Goal: Information Seeking & Learning: Find specific fact

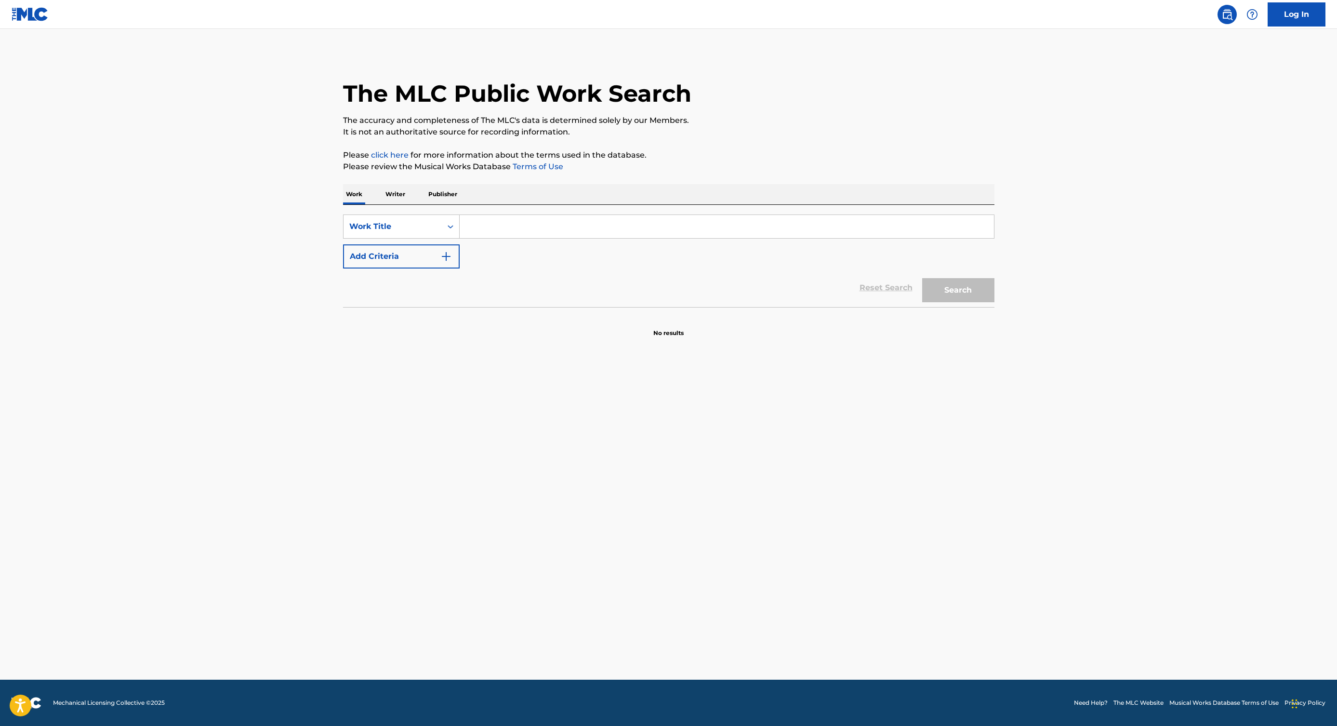
click at [466, 234] on input "Search Form" at bounding box center [727, 226] width 534 height 23
click at [382, 216] on div "Work Title" at bounding box center [401, 226] width 117 height 24
click at [383, 254] on div "MLC Song Code" at bounding box center [402, 251] width 116 height 24
click at [470, 221] on input "Search Form" at bounding box center [727, 226] width 534 height 23
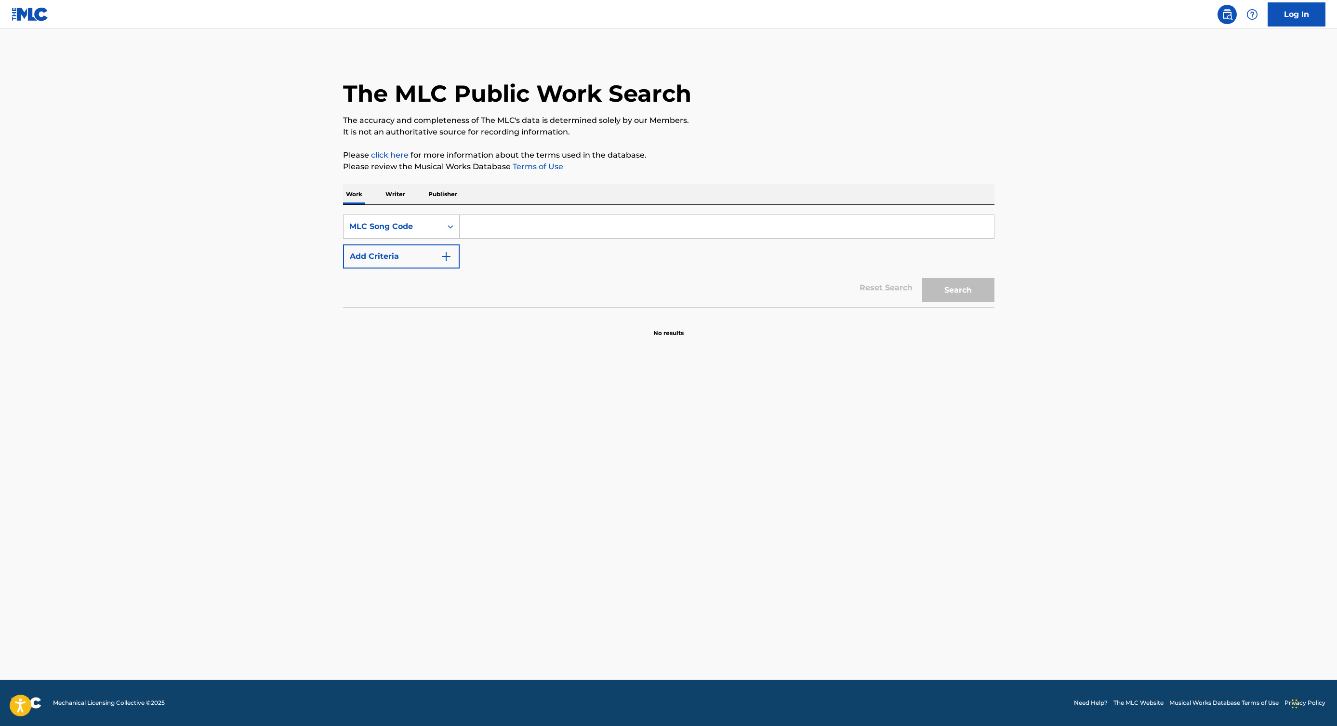
paste input "7E7BG7"
type input "7E7BG7"
click at [922, 278] on button "Search" at bounding box center [958, 290] width 72 height 24
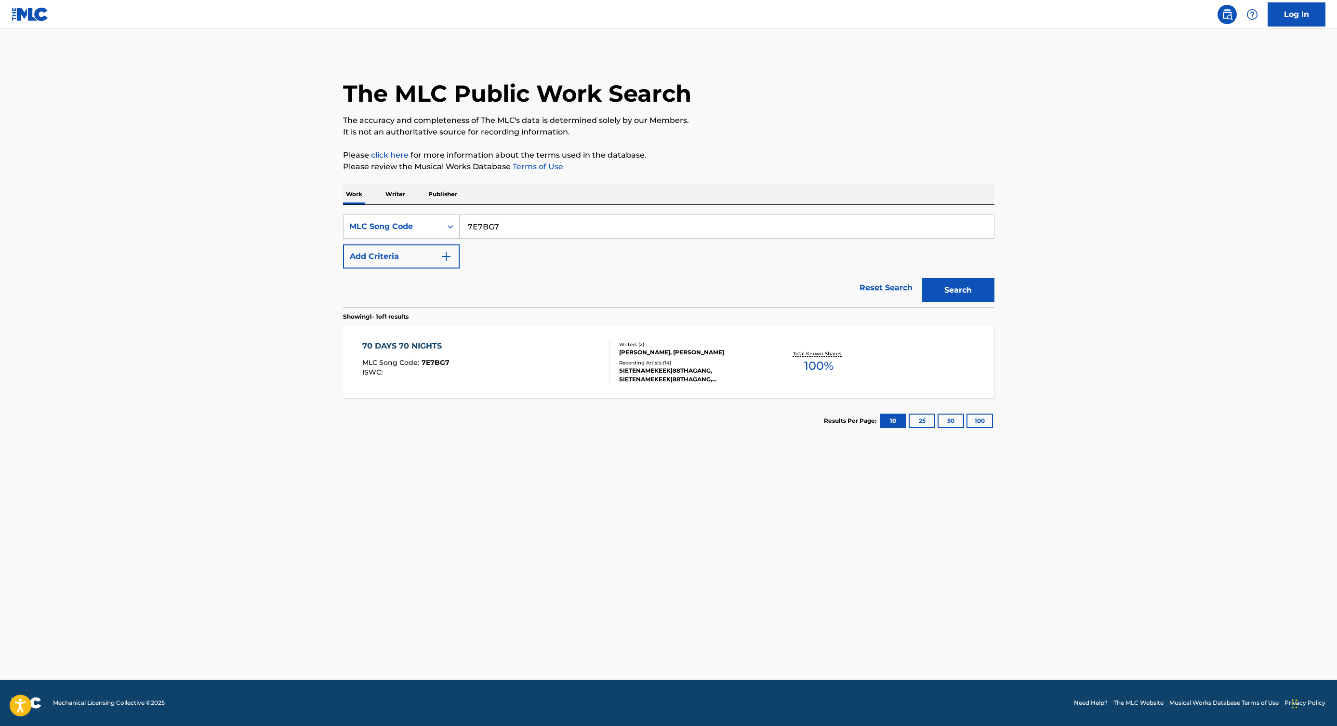
click at [538, 344] on div "70 DAYS 70 NIGHTS MLC Song Code : 7E7BG7 ISWC :" at bounding box center [486, 361] width 248 height 43
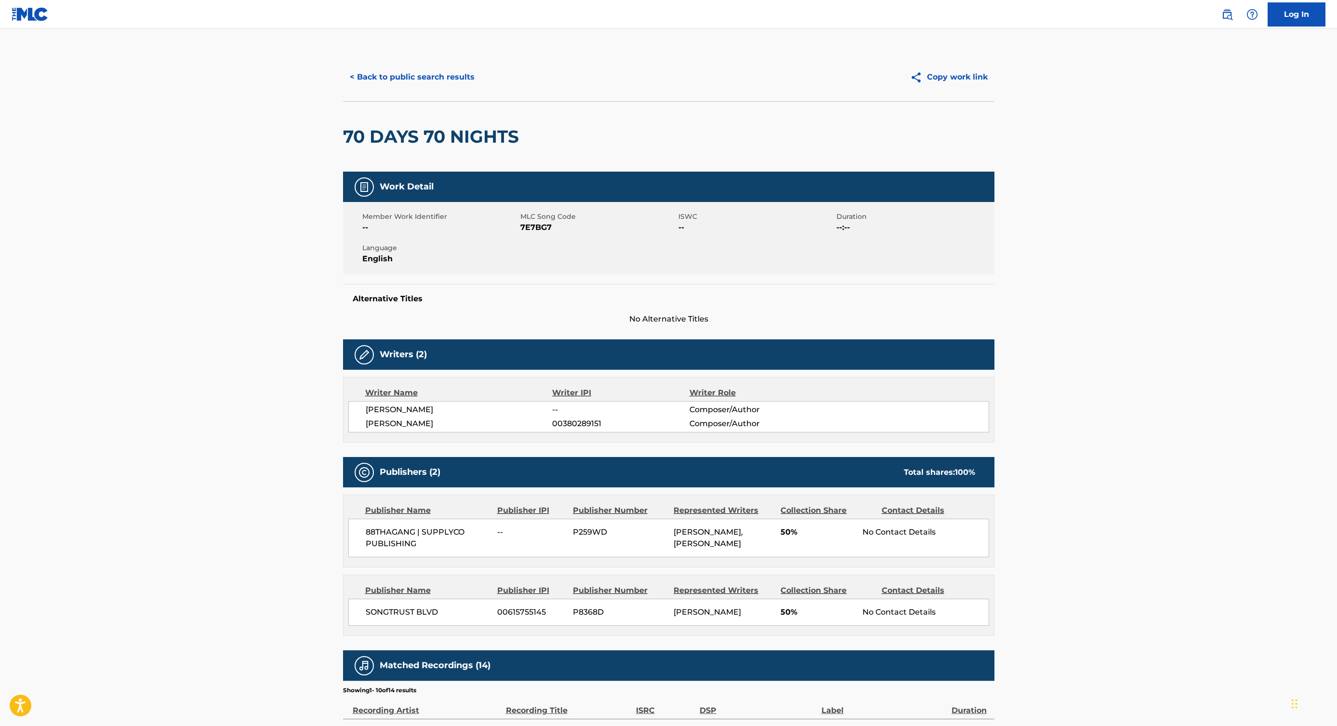
click at [440, 72] on button "< Back to public search results" at bounding box center [412, 77] width 138 height 24
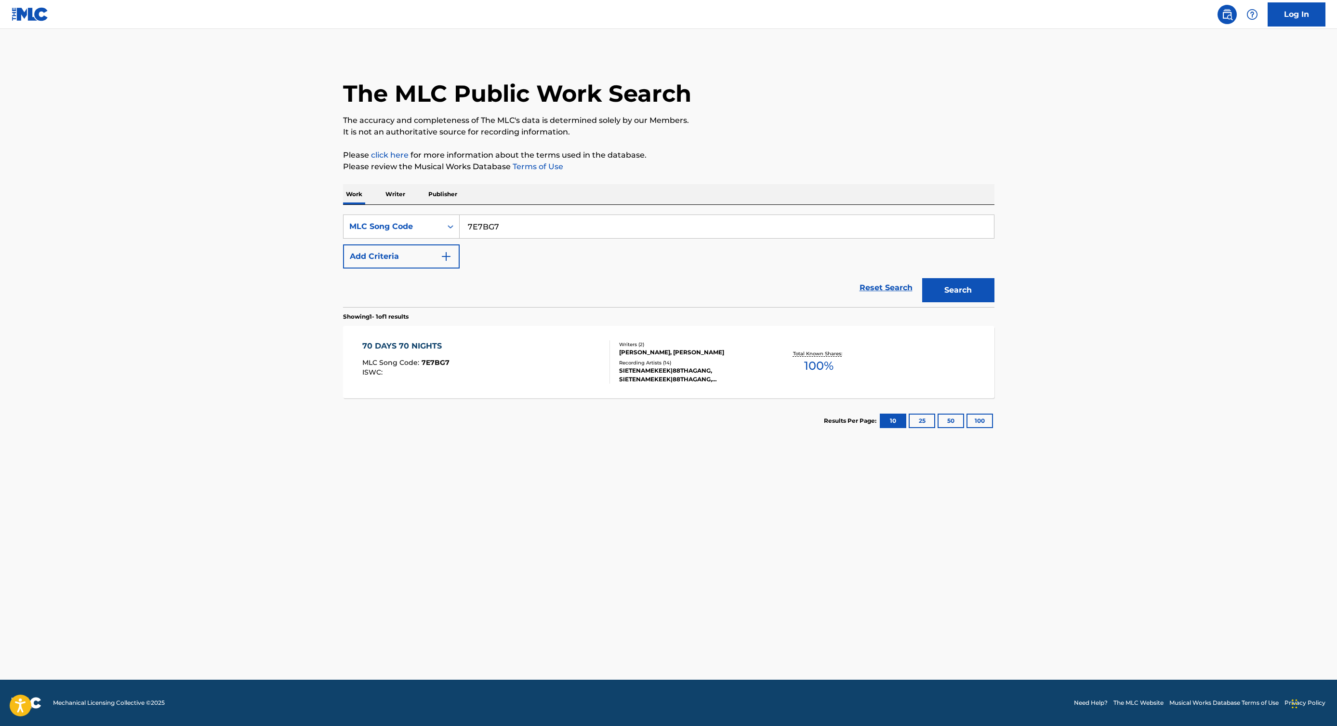
click at [477, 225] on input "7E7BG7" at bounding box center [727, 226] width 534 height 23
paste input "N6V8T"
type input "7N6V8T"
click at [922, 278] on button "Search" at bounding box center [958, 290] width 72 height 24
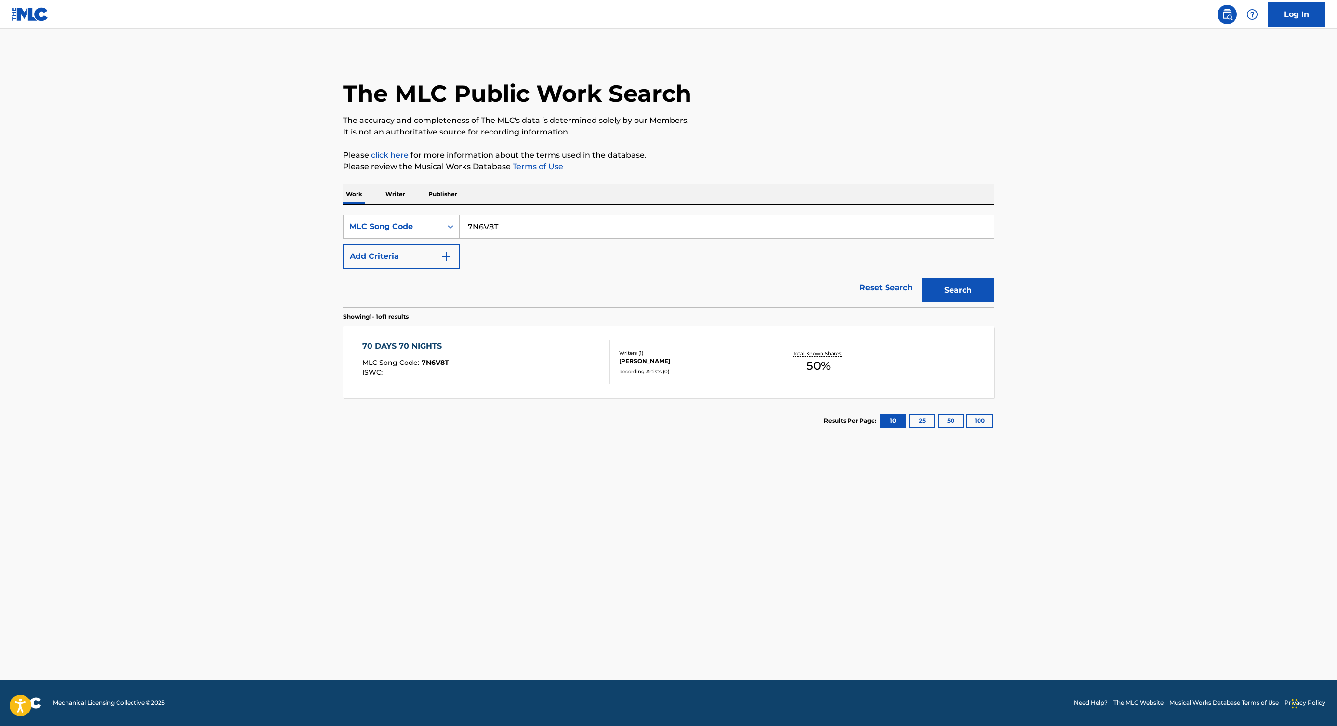
click at [551, 378] on div "70 DAYS 70 NIGHTS MLC Song Code : 7N6V8T ISWC :" at bounding box center [486, 361] width 248 height 43
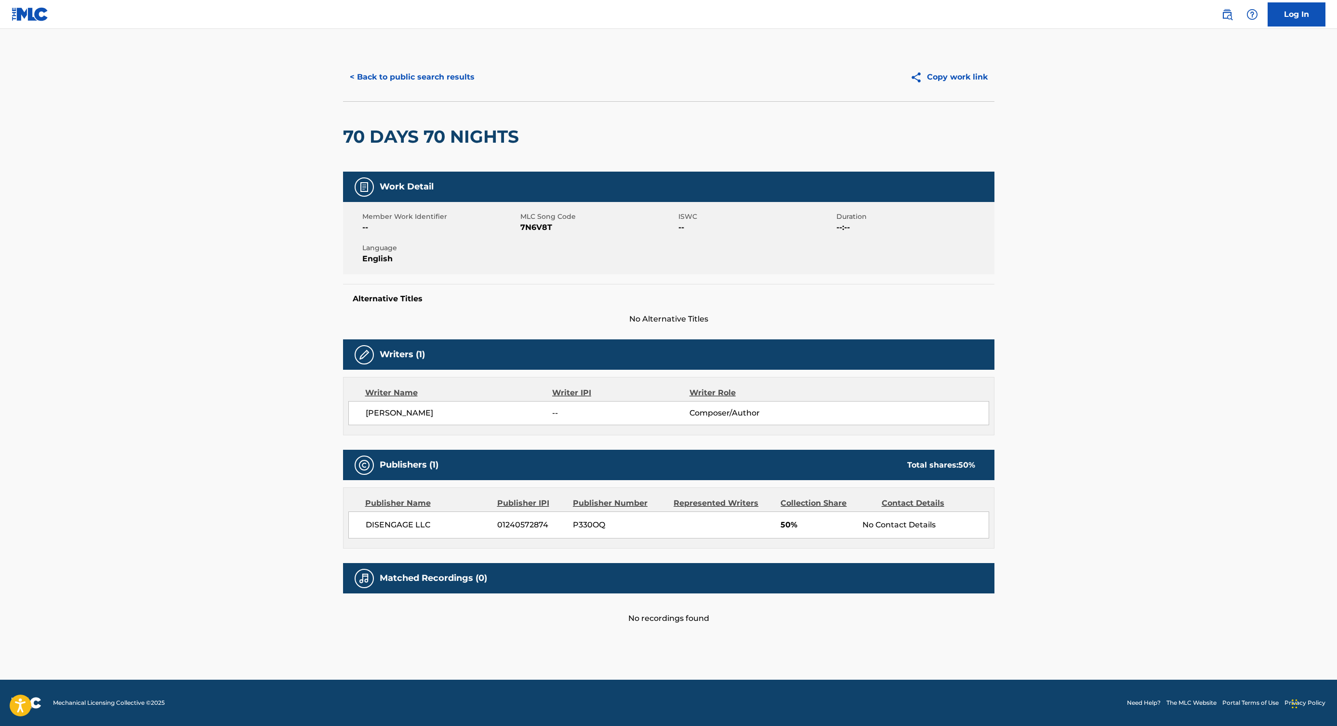
click at [423, 76] on button "< Back to public search results" at bounding box center [412, 77] width 138 height 24
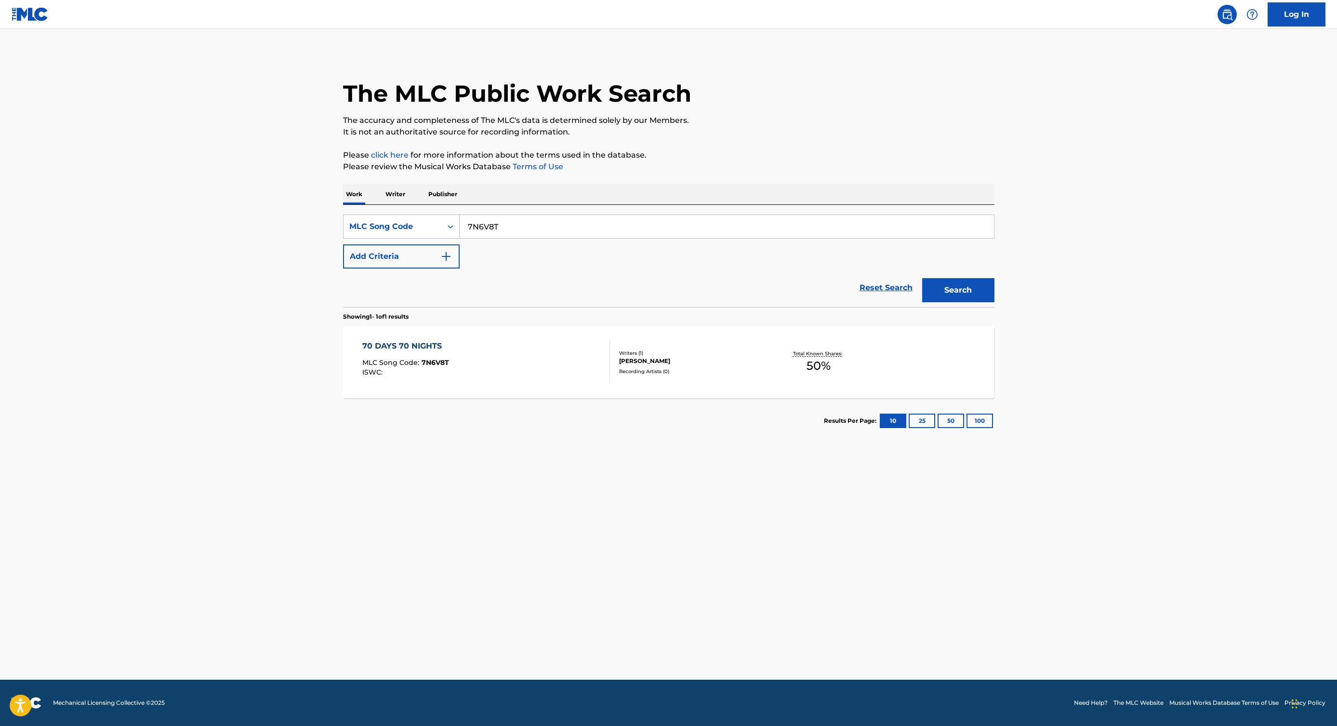
click at [511, 227] on input "7N6V8T" at bounding box center [727, 226] width 534 height 23
paste input "BD3UCV"
type input "BD3UCV"
click at [922, 278] on button "Search" at bounding box center [958, 290] width 72 height 24
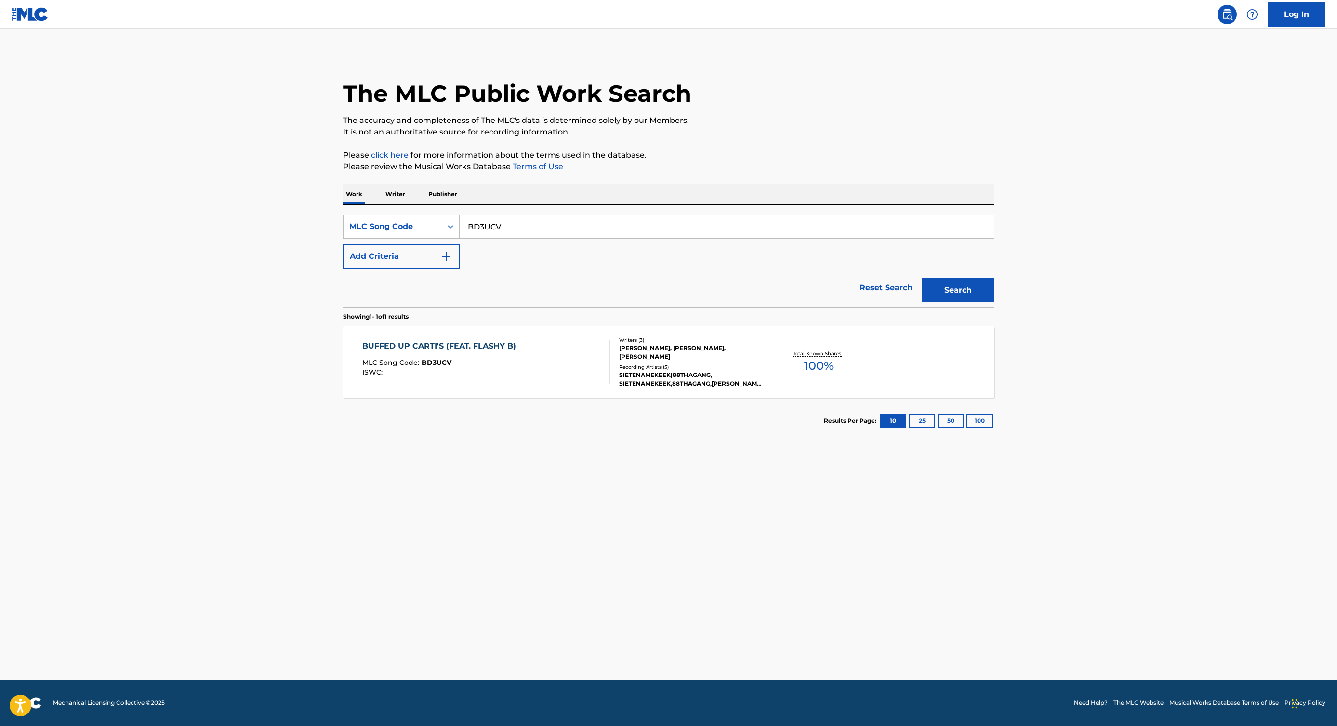
click at [511, 361] on div "MLC Song Code : BD3UCV" at bounding box center [441, 364] width 159 height 10
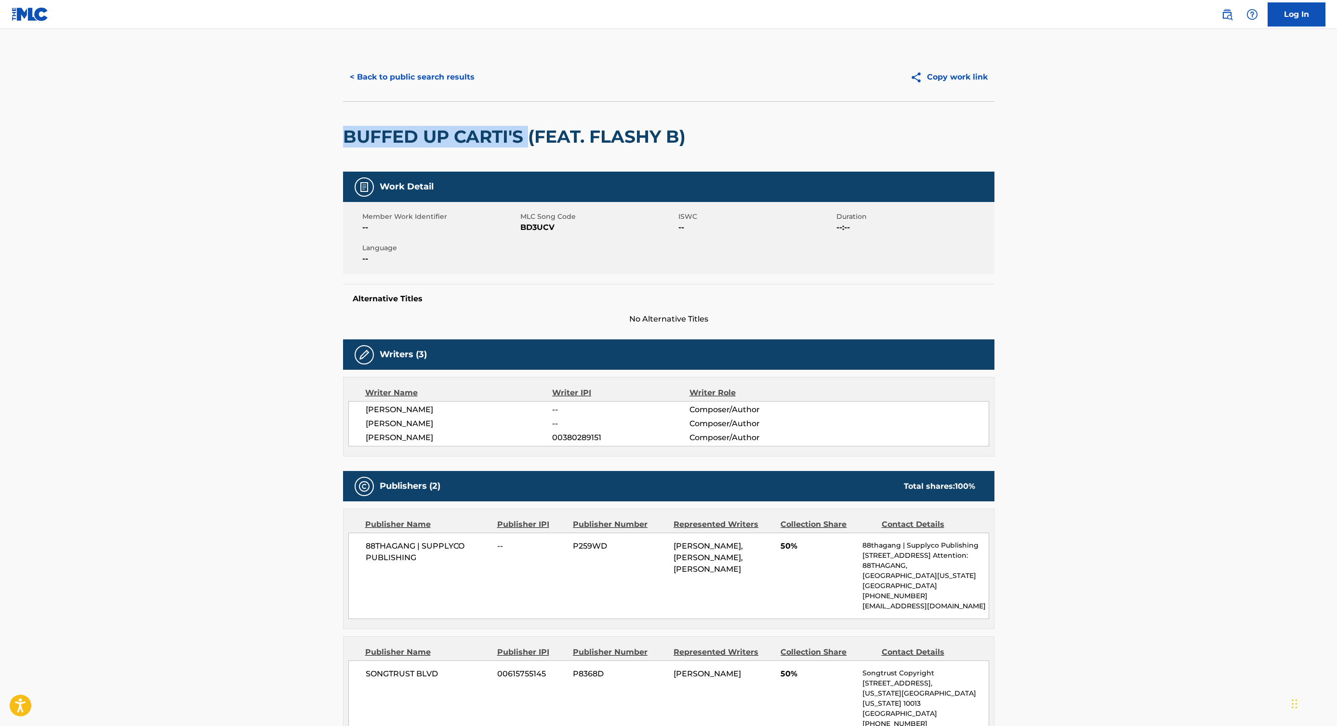
drag, startPoint x: 337, startPoint y: 134, endPoint x: 529, endPoint y: 134, distance: 191.3
click at [529, 134] on div "< Back to public search results Copy work link BUFFED UP CARTI'S (FEAT. FLASHY …" at bounding box center [669, 506] width 675 height 907
copy h2 "BUFFED UP CARTI'S"
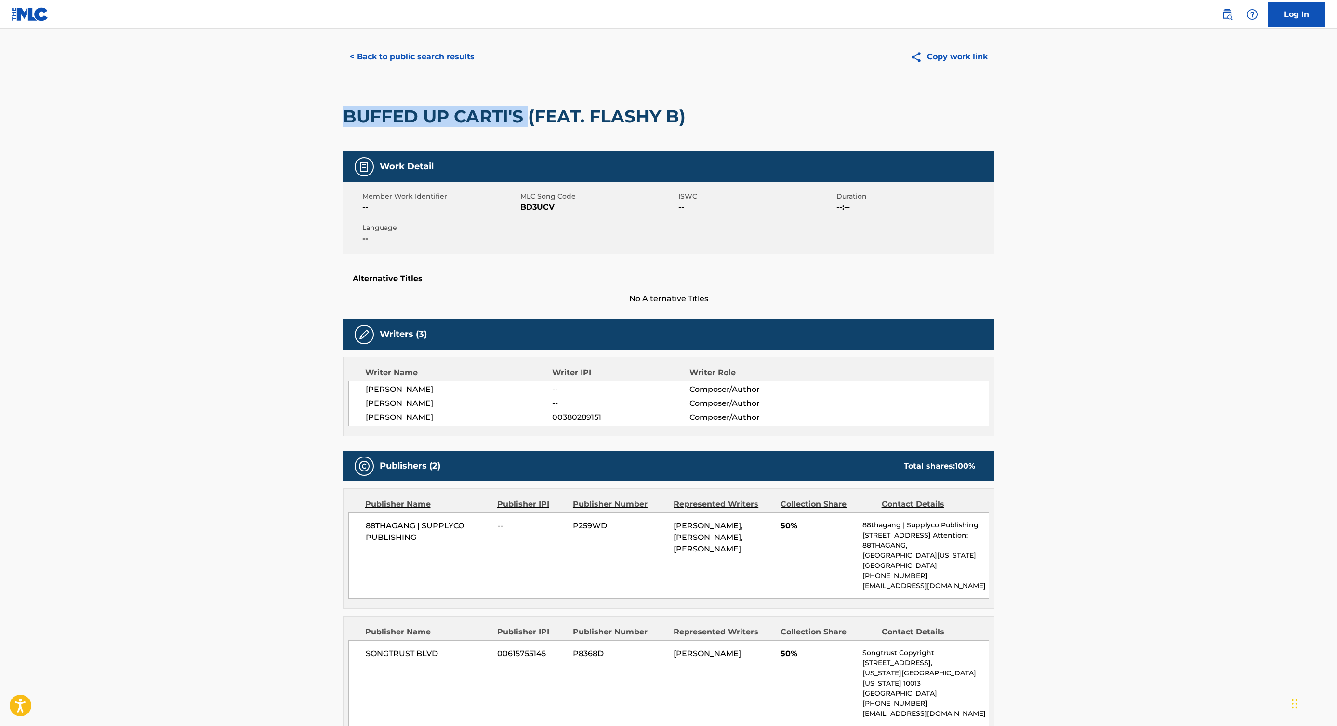
scroll to position [59, 0]
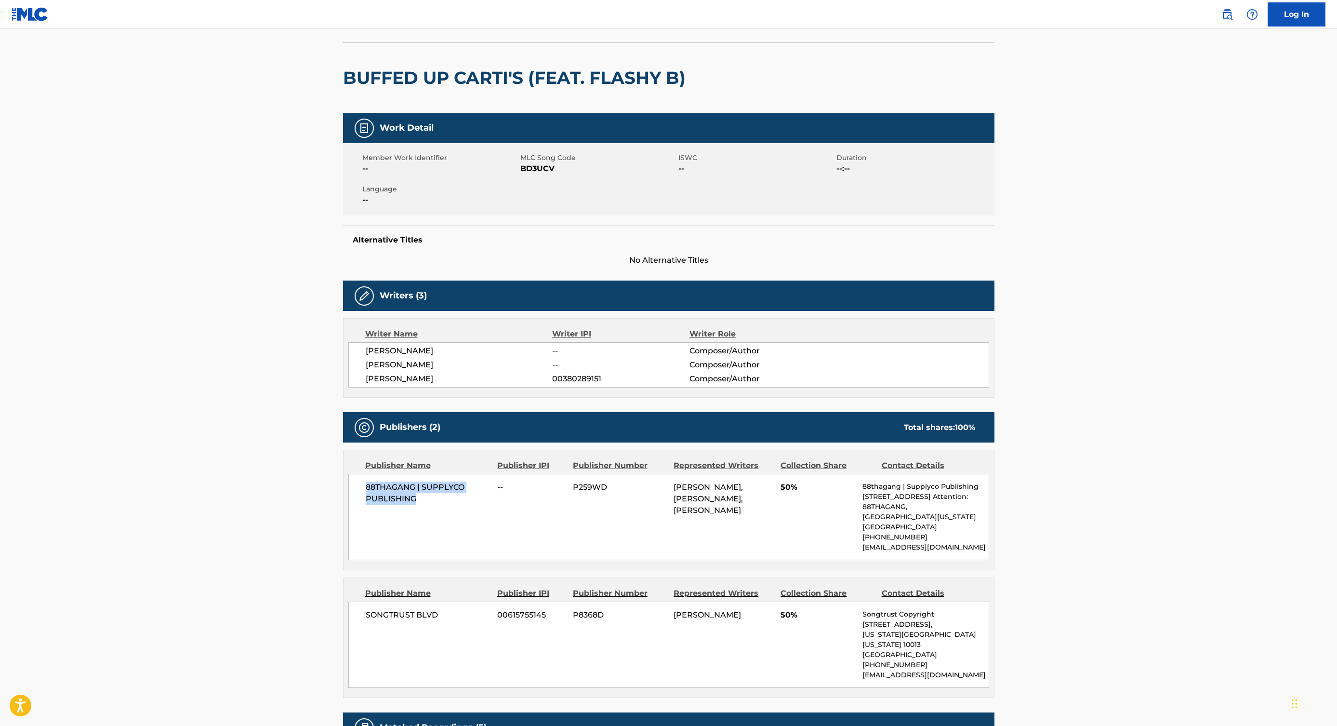
drag, startPoint x: 432, startPoint y: 505, endPoint x: 349, endPoint y: 486, distance: 85.6
click at [349, 486] on div "88THAGANG | SUPPLYCO PUBLISHING -- P259WD [PERSON_NAME], [PERSON_NAME], [PERSON…" at bounding box center [668, 517] width 641 height 86
copy span "88THAGANG | SUPPLYCO PUBLISHING"
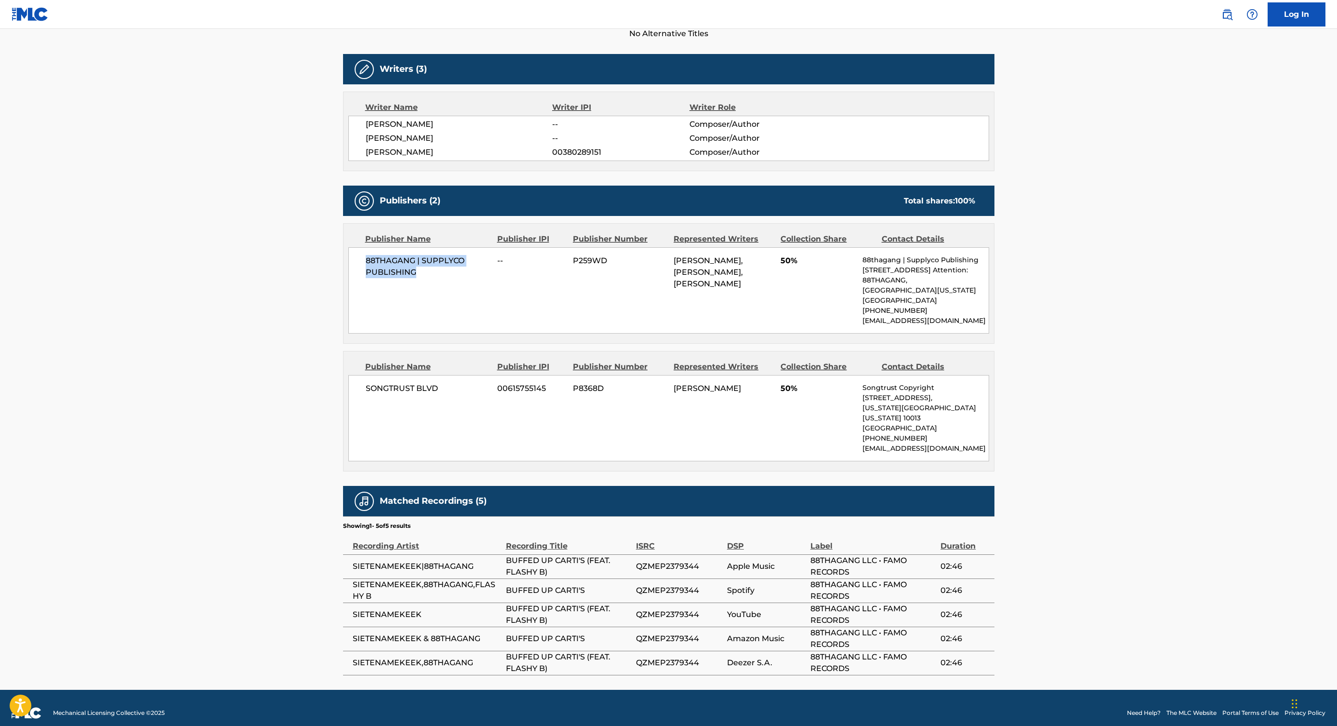
scroll to position [0, 0]
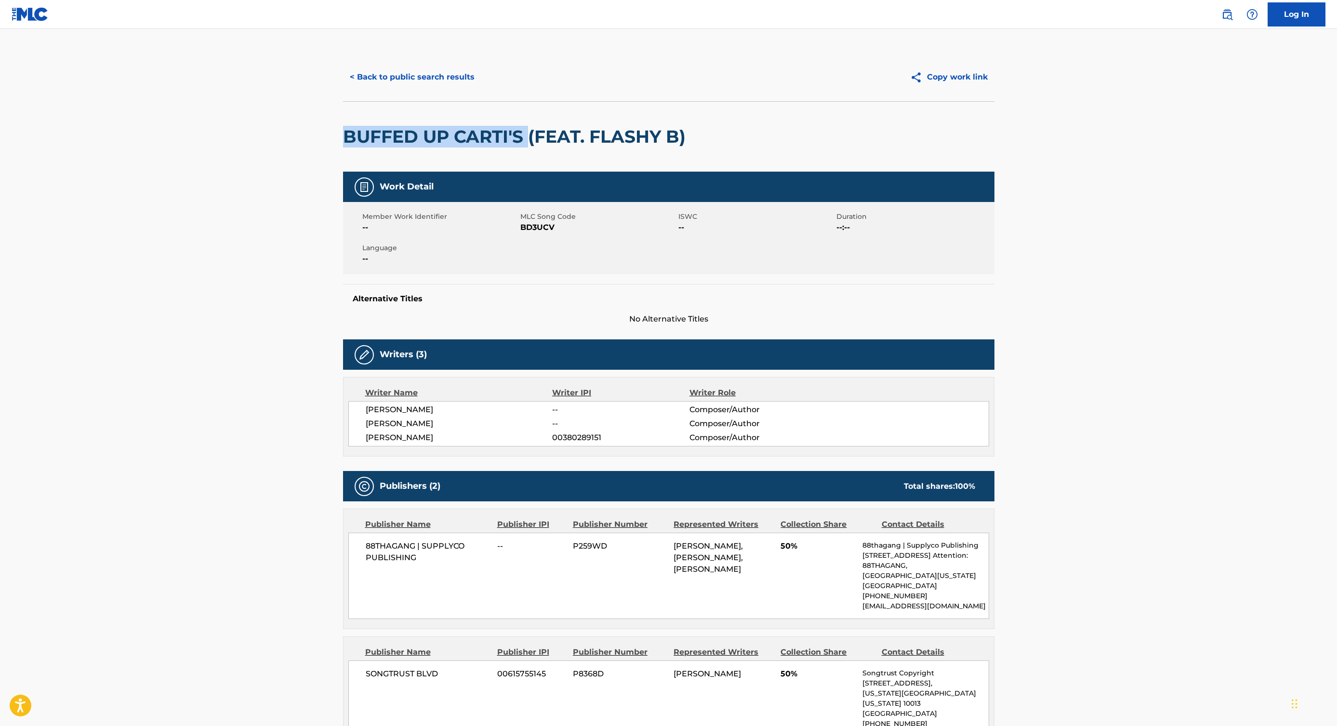
drag, startPoint x: 342, startPoint y: 138, endPoint x: 527, endPoint y: 138, distance: 185.5
click at [527, 138] on div "< Back to public search results Copy work link BUFFED UP CARTI'S (FEAT. FLASHY …" at bounding box center [669, 506] width 675 height 907
copy h2 "BUFFED UP CARTI'S"
click at [445, 79] on button "< Back to public search results" at bounding box center [412, 77] width 138 height 24
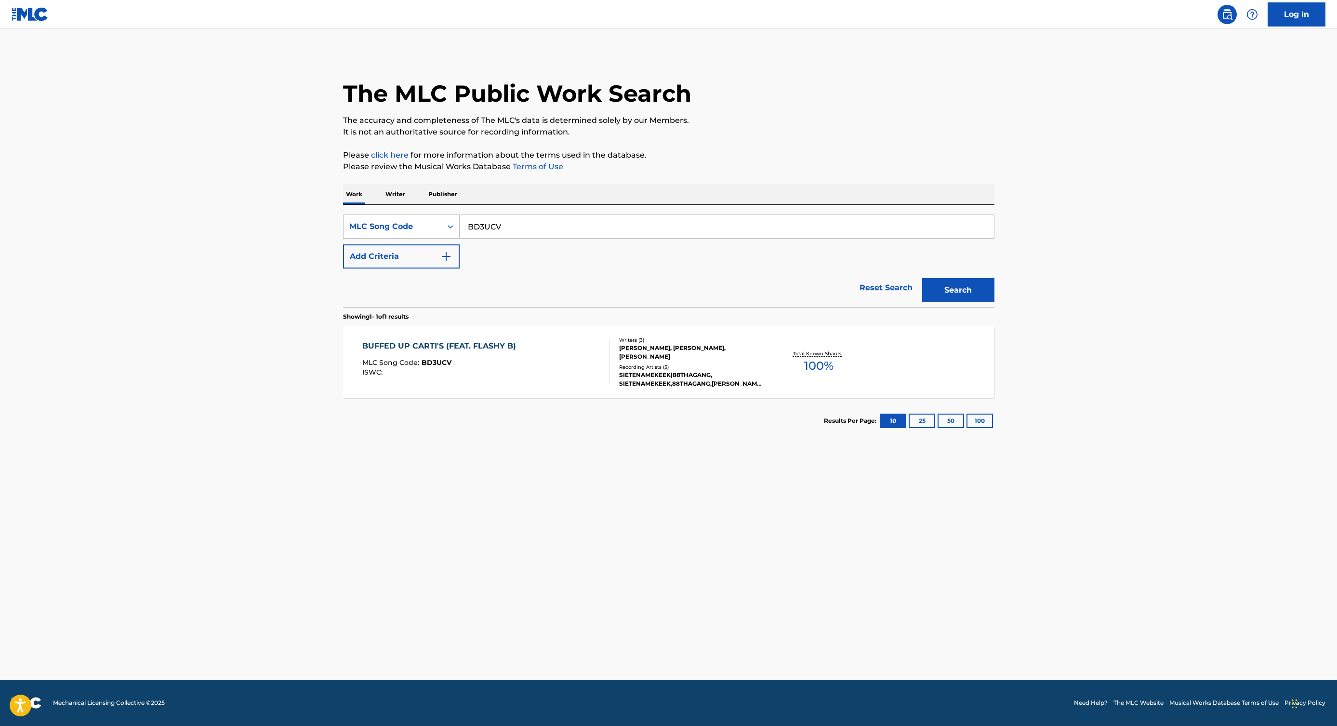
click at [494, 227] on input "BD3UCV" at bounding box center [727, 226] width 534 height 23
click at [922, 278] on button "Search" at bounding box center [958, 290] width 72 height 24
click at [487, 222] on input "BD3UCV" at bounding box center [727, 226] width 534 height 23
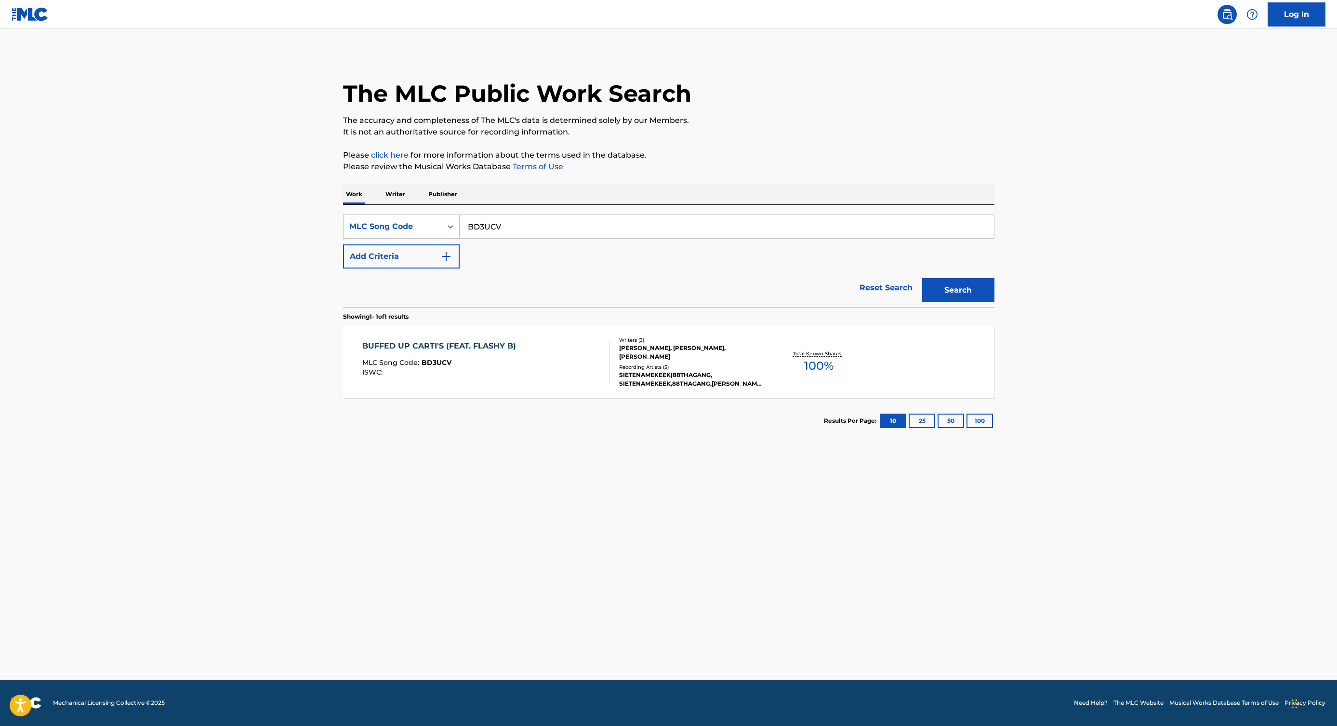
paste input "7E7BG7"
click at [922, 278] on button "Search" at bounding box center [958, 290] width 72 height 24
click at [489, 228] on input "7E7BG7" at bounding box center [727, 226] width 534 height 23
paste input "ECO8SG"
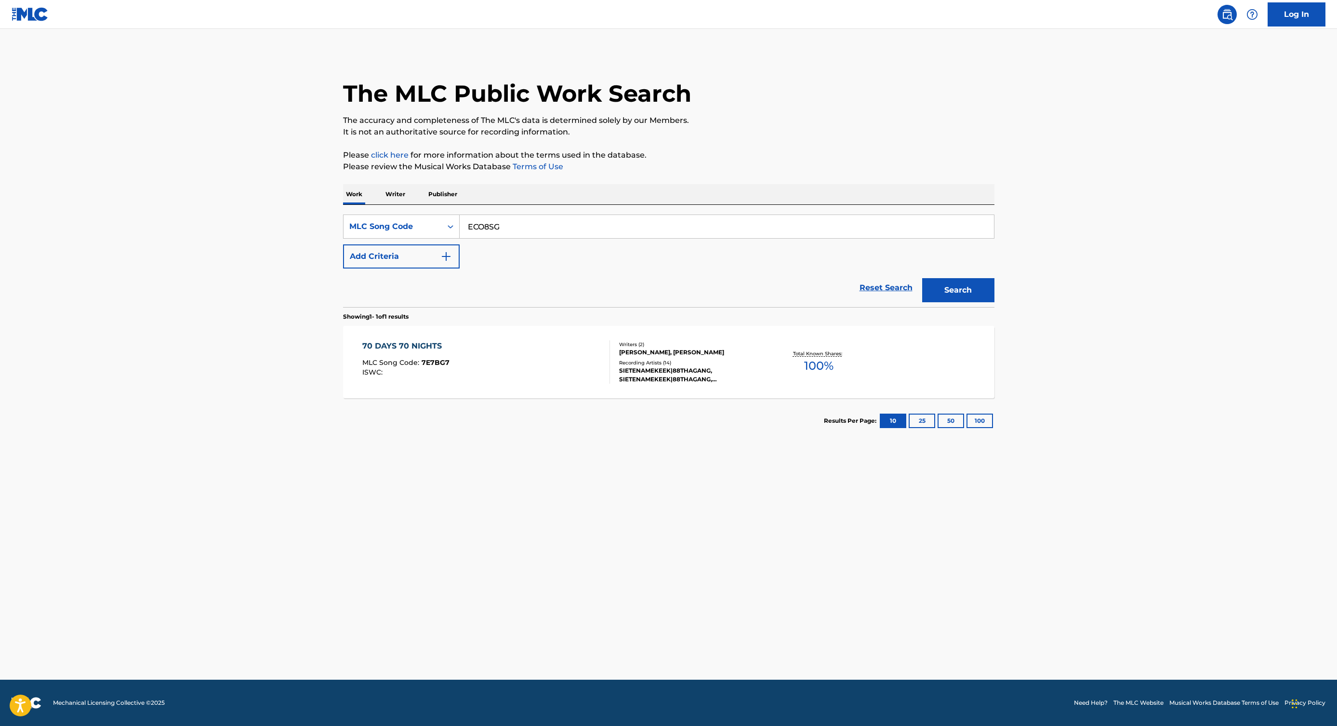
click at [922, 278] on button "Search" at bounding box center [958, 290] width 72 height 24
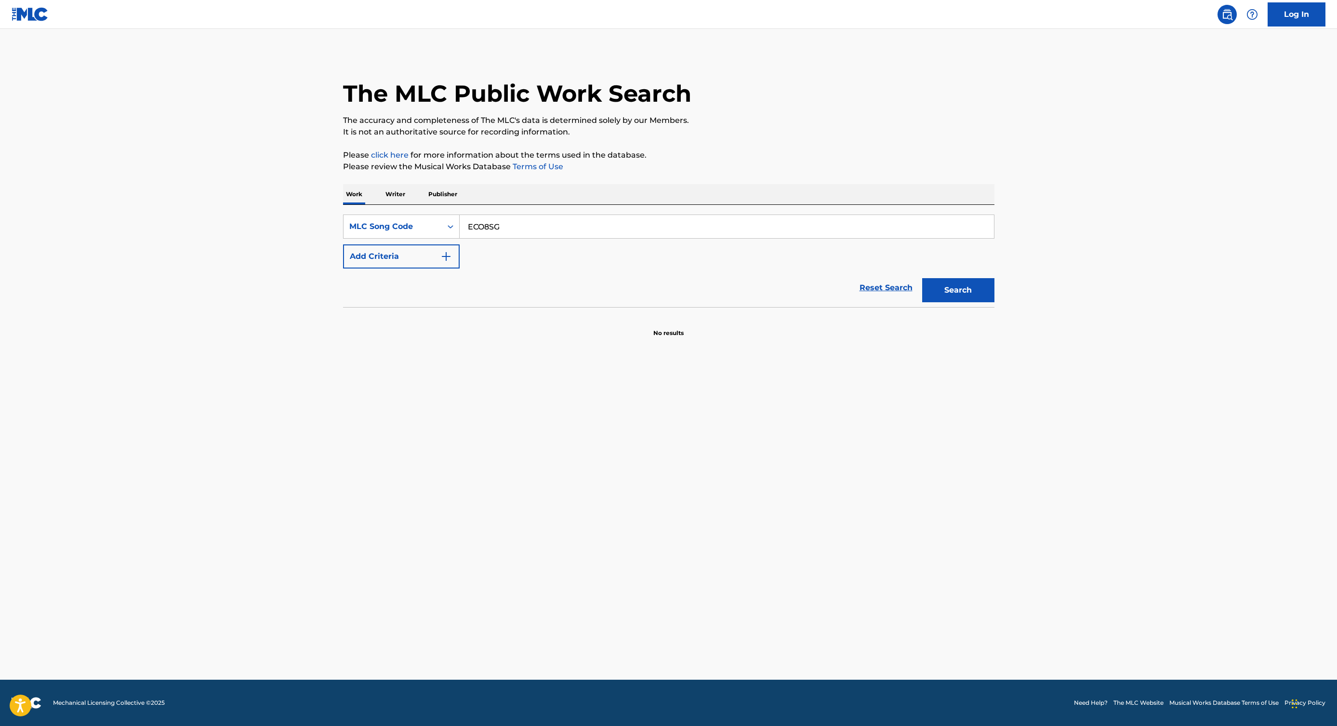
click at [482, 230] on input "ECO8SG" at bounding box center [727, 226] width 534 height 23
paste input "S4O2S"
click at [922, 278] on button "Search" at bounding box center [958, 290] width 72 height 24
click at [483, 228] on input "ES4O2S" at bounding box center [727, 226] width 534 height 23
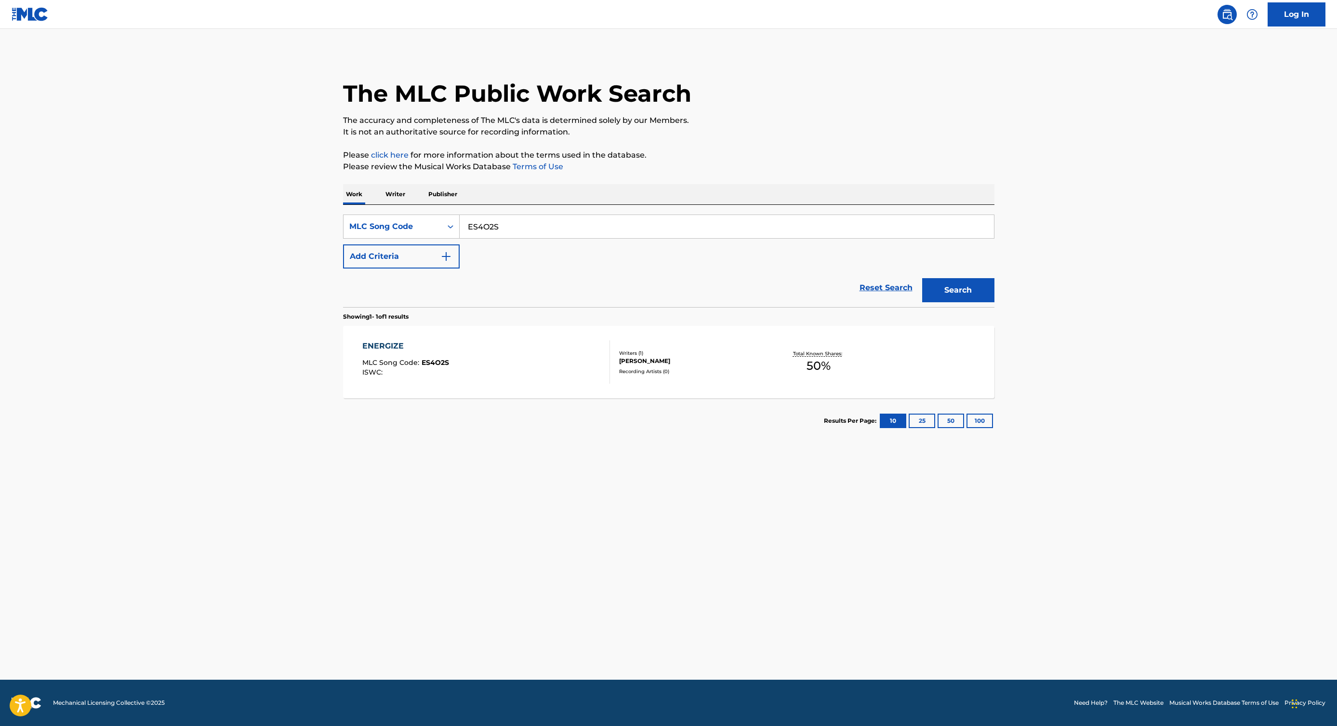
click at [483, 228] on input "ES4O2S" at bounding box center [727, 226] width 534 height 23
paste input "SC3YMC"
click at [986, 297] on button "Search" at bounding box center [958, 290] width 72 height 24
click at [486, 230] on input "SC3YMC" at bounding box center [727, 226] width 534 height 23
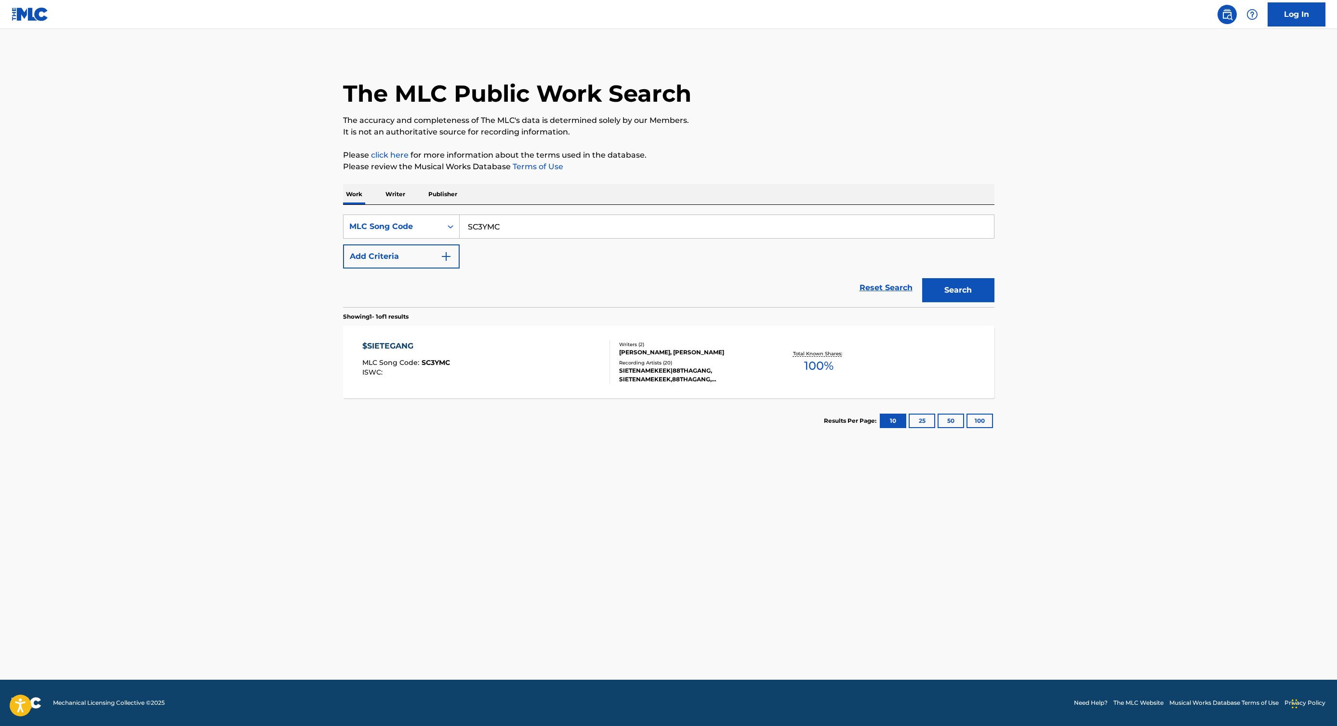
click at [486, 230] on input "SC3YMC" at bounding box center [727, 226] width 534 height 23
paste input "TB3QSK"
click at [947, 285] on button "Search" at bounding box center [958, 290] width 72 height 24
click at [479, 218] on input "TB3QSK" at bounding box center [727, 226] width 534 height 23
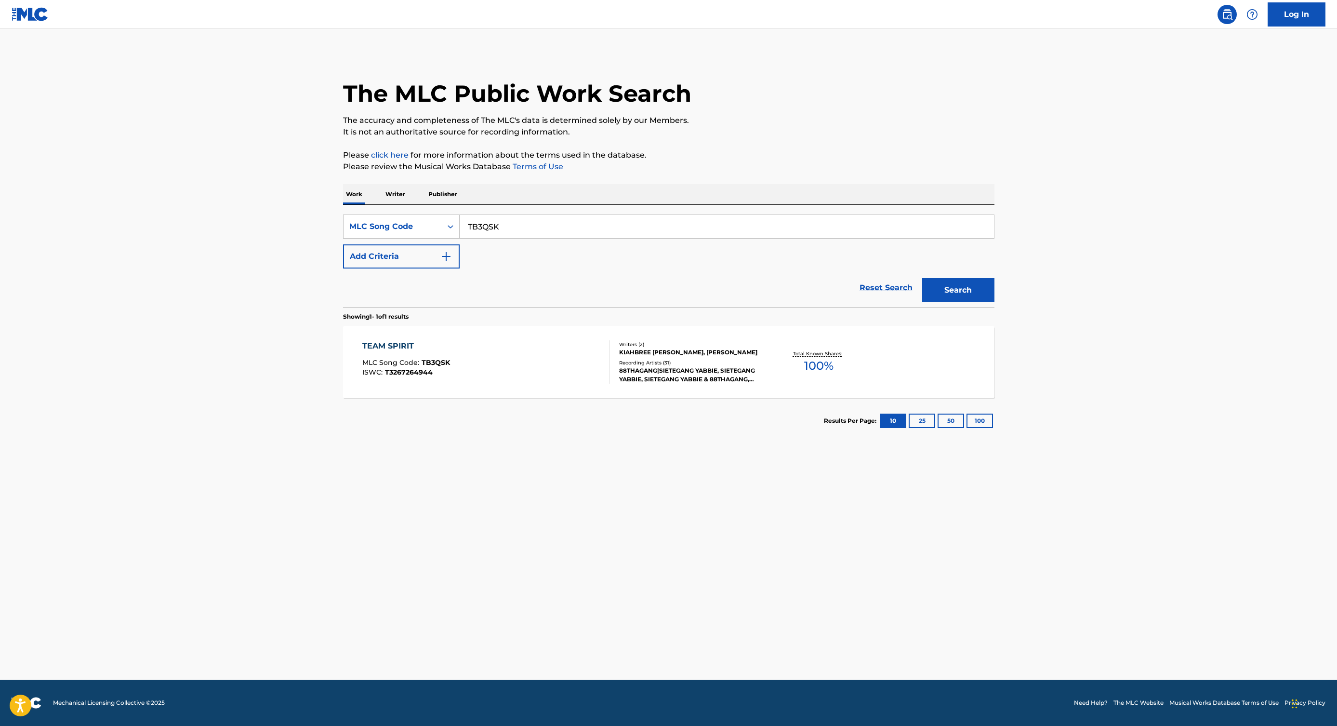
paste input "FH96X5"
type input "FH96X5"
click at [922, 278] on button "Search" at bounding box center [958, 290] width 72 height 24
click at [524, 359] on div "FREE B3 FREESTYLE MLC Song Code : FH96X5 ISWC :" at bounding box center [486, 361] width 248 height 43
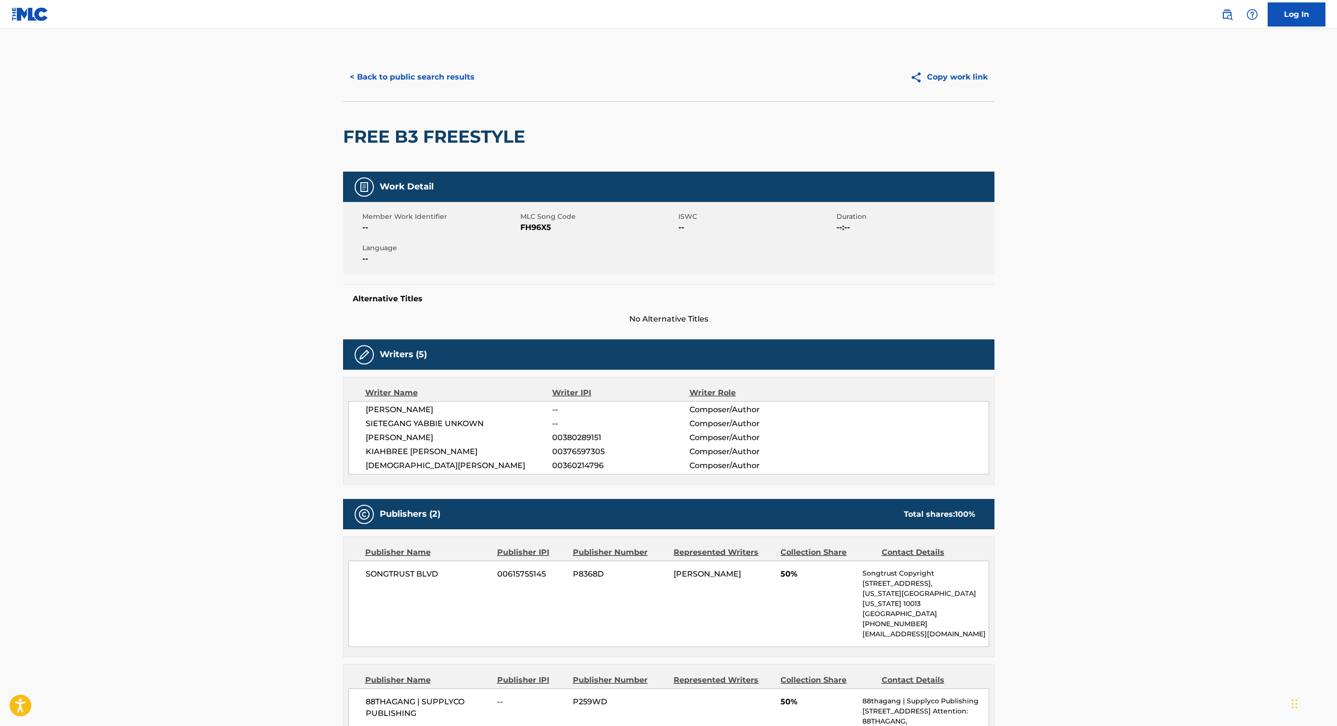
click at [407, 77] on button "< Back to public search results" at bounding box center [412, 77] width 138 height 24
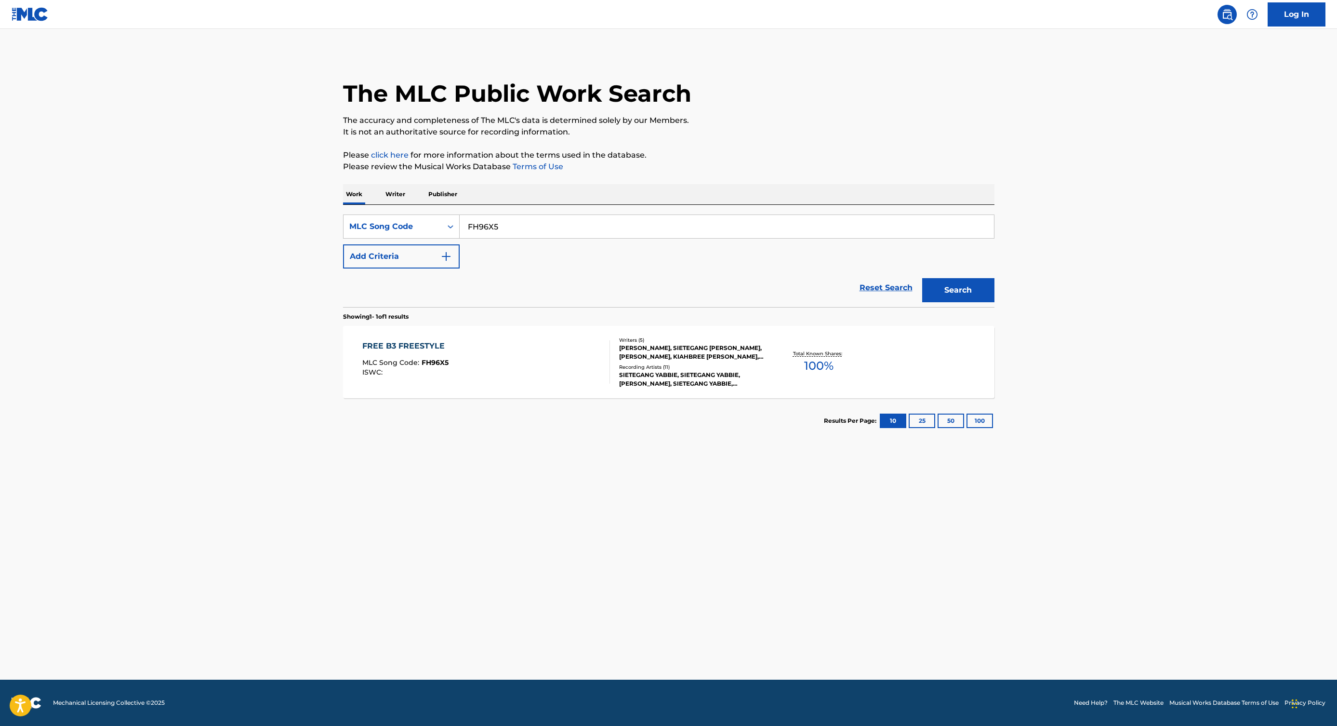
click at [989, 95] on div "The MLC Public Work Search" at bounding box center [669, 88] width 652 height 70
click at [560, 359] on div "FREE B3 FREESTYLE MLC Song Code : FH96X5 ISWC :" at bounding box center [486, 361] width 248 height 43
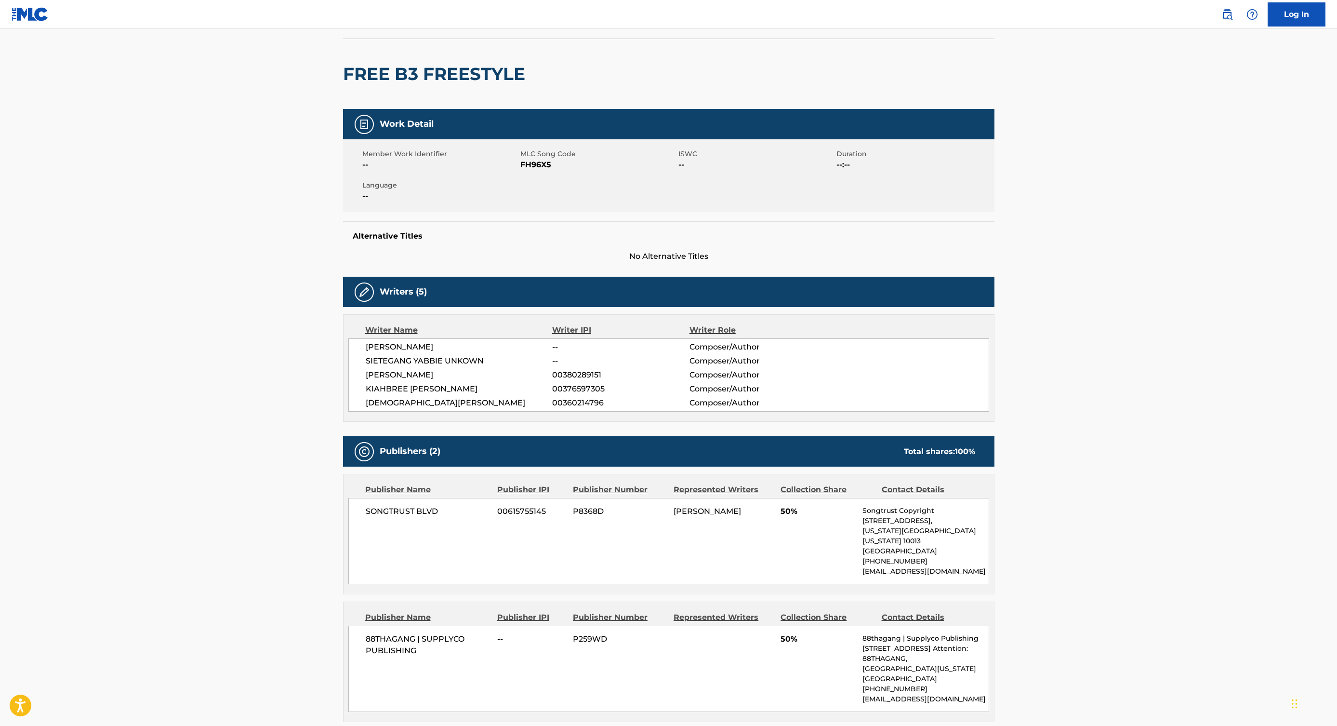
scroll to position [97, 0]
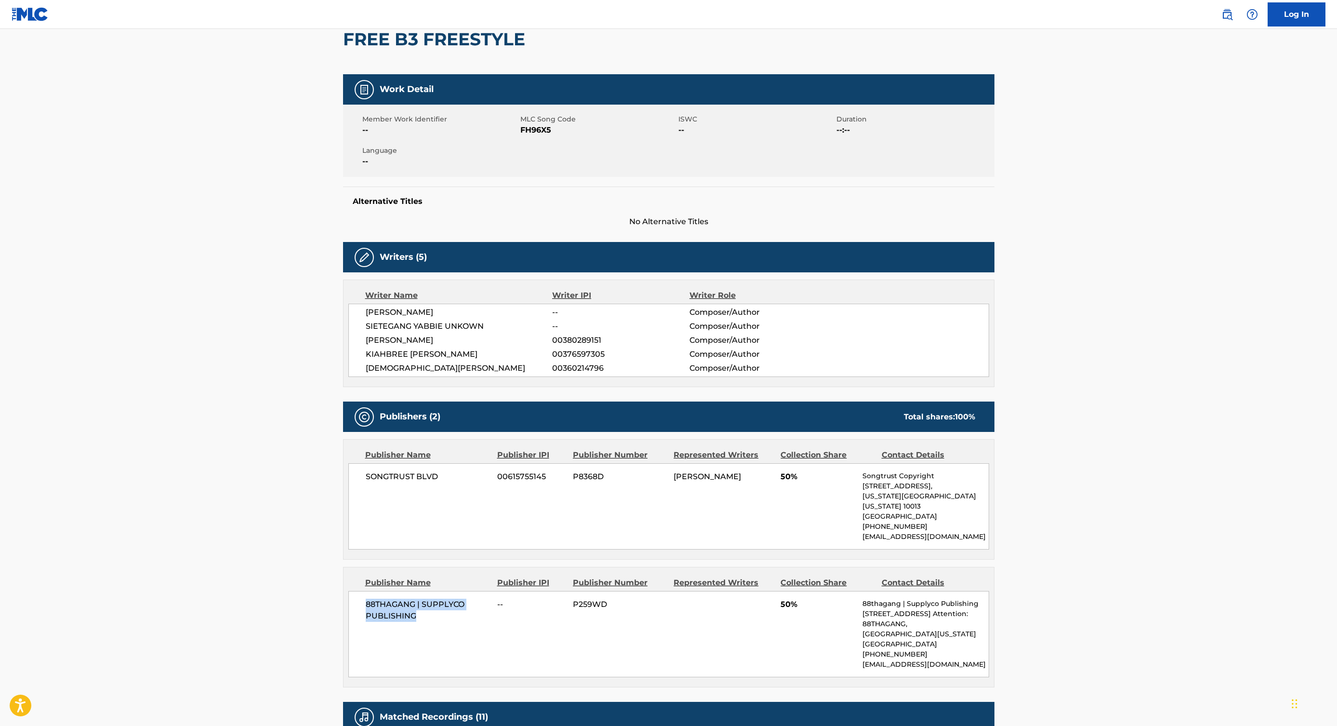
drag, startPoint x: 415, startPoint y: 607, endPoint x: 361, endPoint y: 592, distance: 56.0
click at [361, 592] on div "88THAGANG | SUPPLYCO PUBLISHING -- P259WD 50% 88thagang | Supplyco Publishing […" at bounding box center [668, 634] width 641 height 86
copy span "88THAGANG | SUPPLYCO PUBLISHING"
